Goal: Communication & Community: Share content

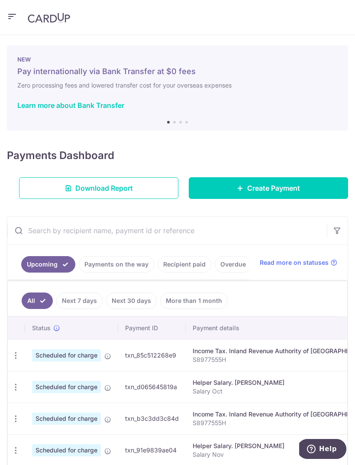
click at [12, 15] on icon "button" at bounding box center [12, 16] width 10 height 11
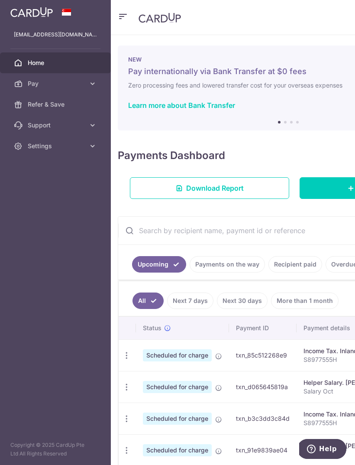
click at [51, 103] on span "Refer & Save" at bounding box center [56, 104] width 57 height 9
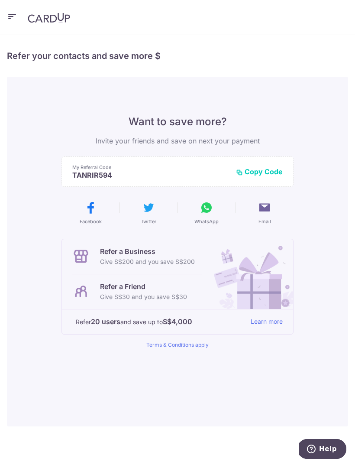
click at [126, 288] on p "Refer a Friend" at bounding box center [143, 286] width 87 height 10
click at [268, 211] on icon at bounding box center [265, 208] width 14 height 14
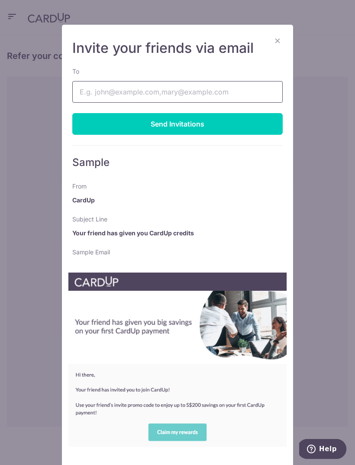
click at [92, 91] on input "To" at bounding box center [177, 92] width 211 height 22
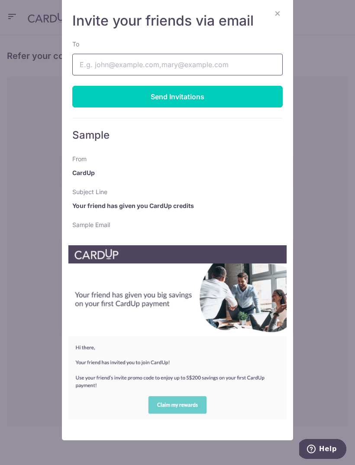
scroll to position [27, 0]
type input "[EMAIL_ADDRESS][DOMAIN_NAME]"
click at [253, 99] on div "Send Invitations" at bounding box center [177, 97] width 211 height 22
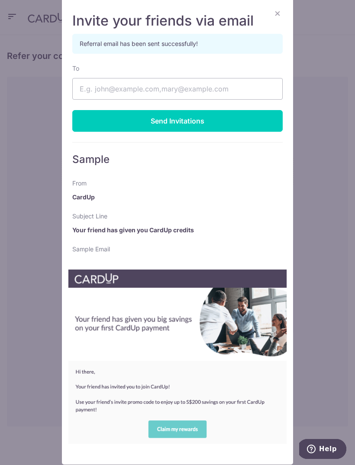
click at [282, 13] on button "×" at bounding box center [277, 13] width 10 height 10
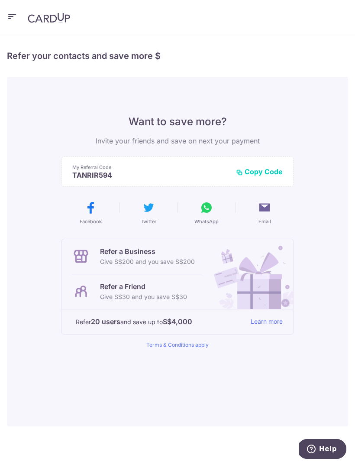
click at [13, 23] on button "button" at bounding box center [12, 17] width 10 height 14
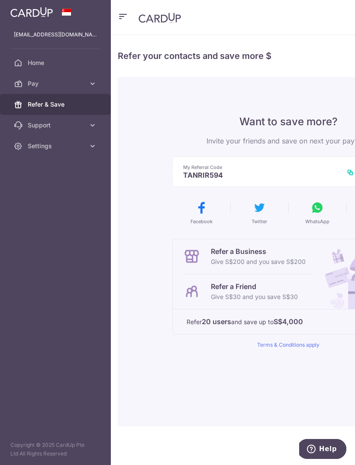
click at [44, 82] on span "Pay" at bounding box center [56, 83] width 57 height 9
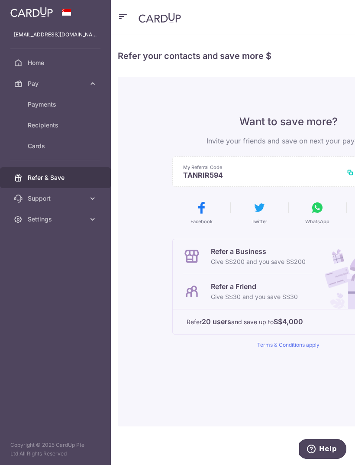
click at [41, 103] on span "Payments" at bounding box center [56, 104] width 57 height 9
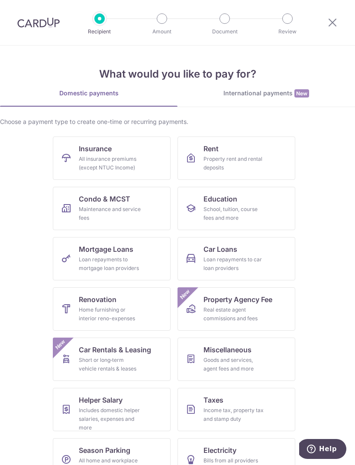
click at [334, 18] on icon at bounding box center [332, 22] width 10 height 11
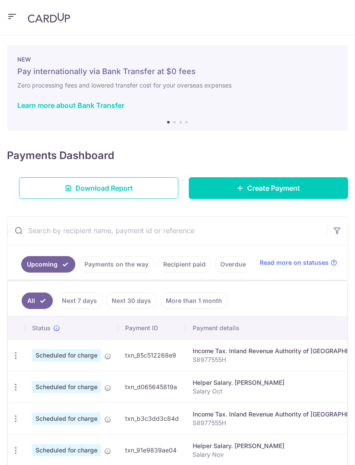
click at [341, 18] on header at bounding box center [177, 17] width 355 height 35
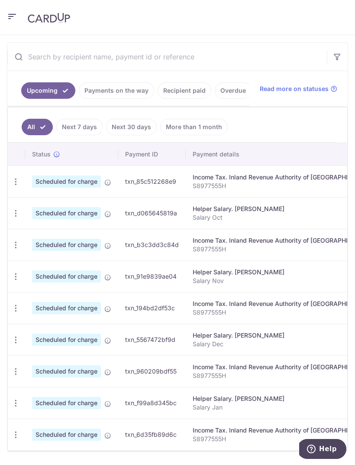
click at [16, 436] on icon "button" at bounding box center [15, 434] width 9 height 9
click at [16, 436] on div at bounding box center [177, 232] width 355 height 465
click at [13, 430] on icon "button" at bounding box center [15, 434] width 9 height 9
click at [17, 433] on div at bounding box center [177, 232] width 355 height 465
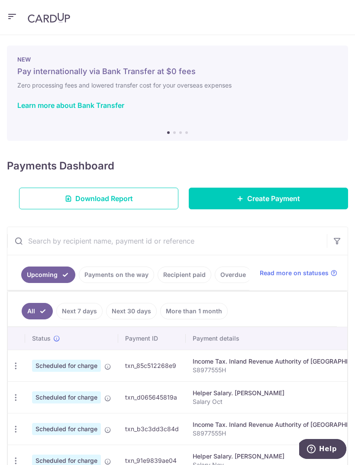
click at [11, 23] on button "button" at bounding box center [12, 17] width 10 height 14
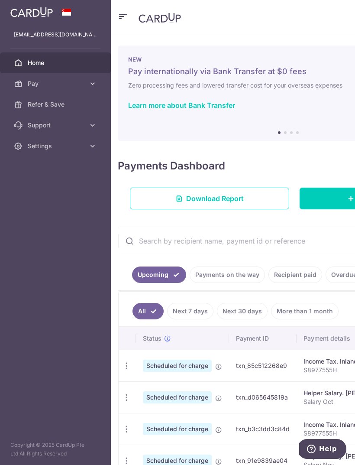
click at [38, 84] on span "Pay" at bounding box center [56, 83] width 57 height 9
click at [39, 104] on span "Payments" at bounding box center [56, 104] width 57 height 9
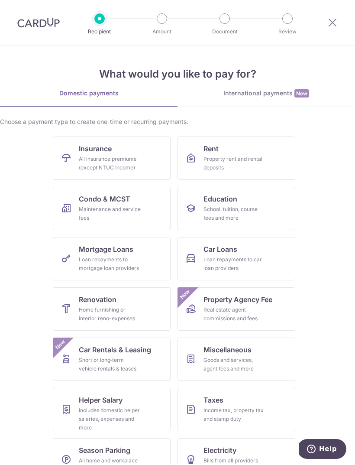
click at [337, 24] on icon at bounding box center [332, 22] width 10 height 11
click at [334, 26] on icon at bounding box center [332, 22] width 10 height 11
